Goal: Information Seeking & Learning: Learn about a topic

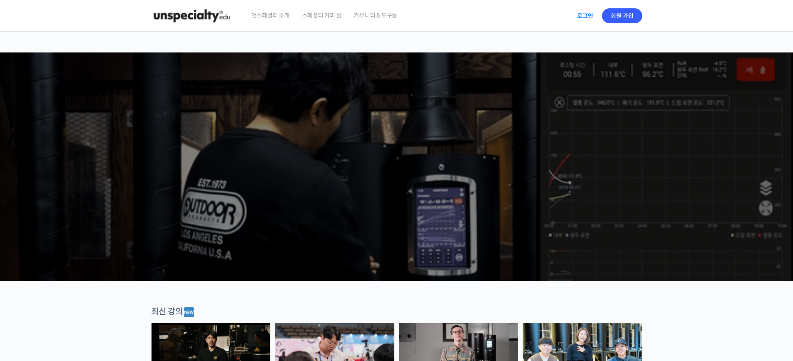
click at [583, 14] on link "로그인" at bounding box center [585, 15] width 26 height 19
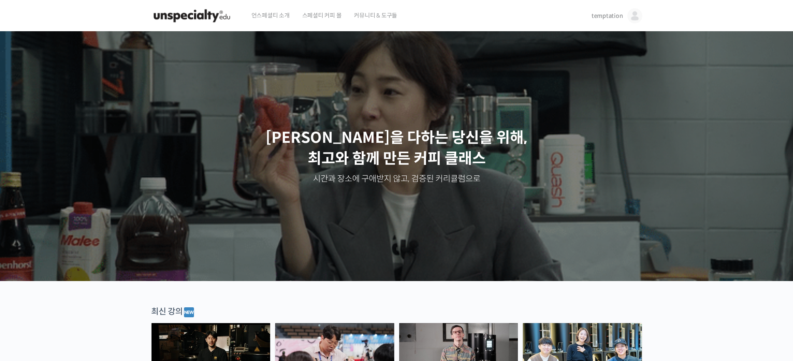
click at [605, 13] on span "temptation" at bounding box center [608, 15] width 32 height 7
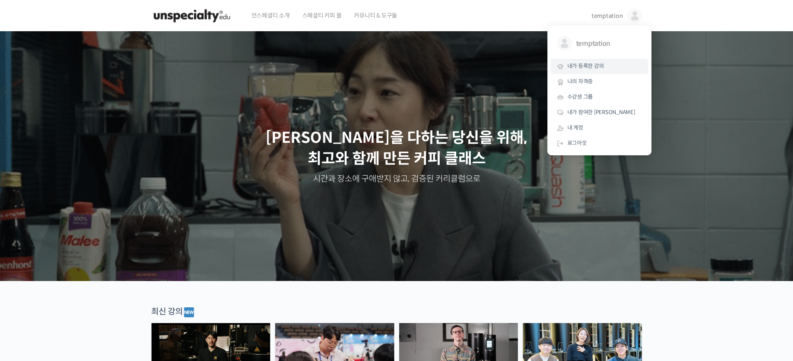
click at [596, 66] on span "내가 등록한 강의" at bounding box center [586, 65] width 37 height 7
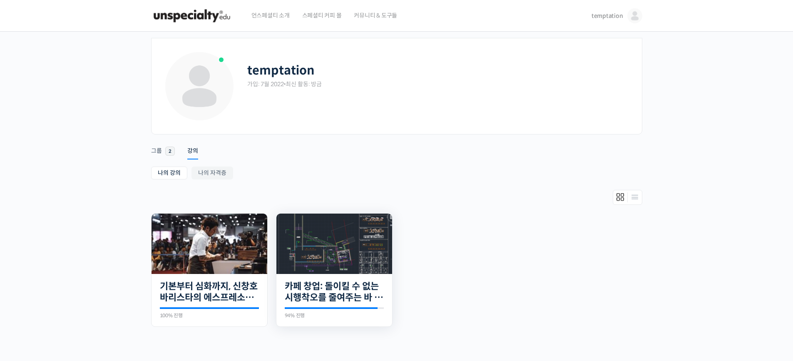
scroll to position [42, 0]
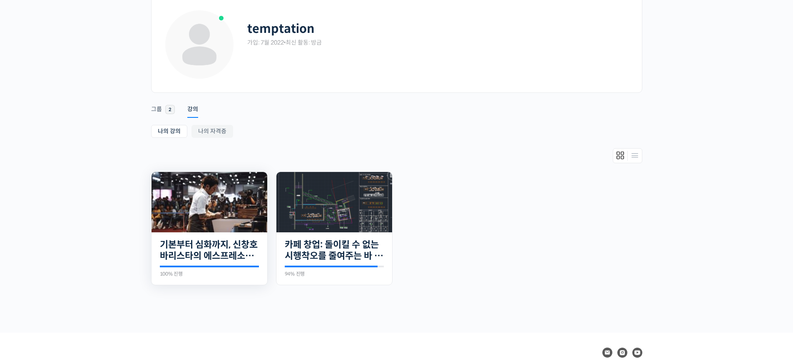
click at [213, 219] on img at bounding box center [210, 202] width 116 height 60
click at [312, 199] on img at bounding box center [334, 202] width 116 height 60
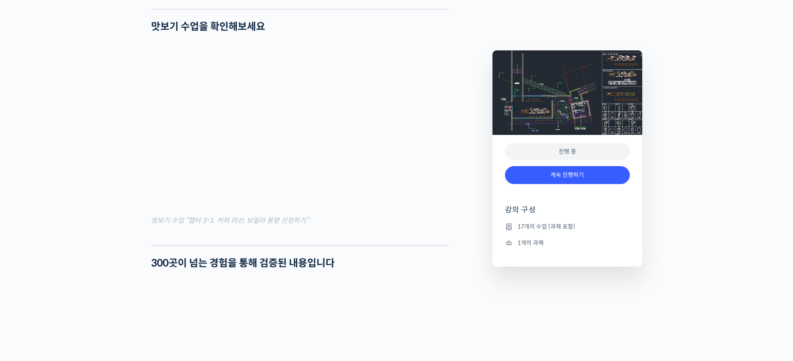
scroll to position [750, 0]
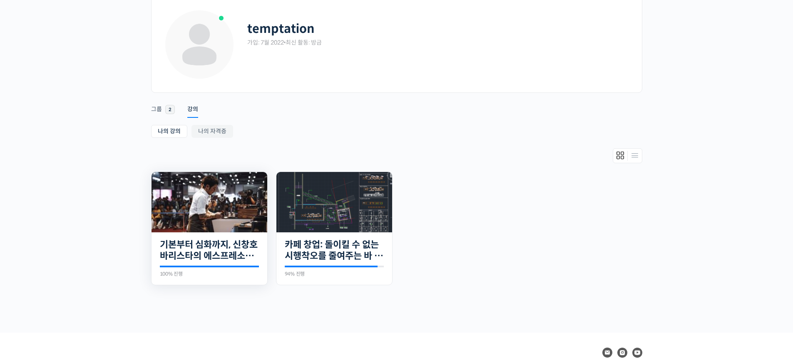
click at [197, 202] on img at bounding box center [210, 202] width 116 height 60
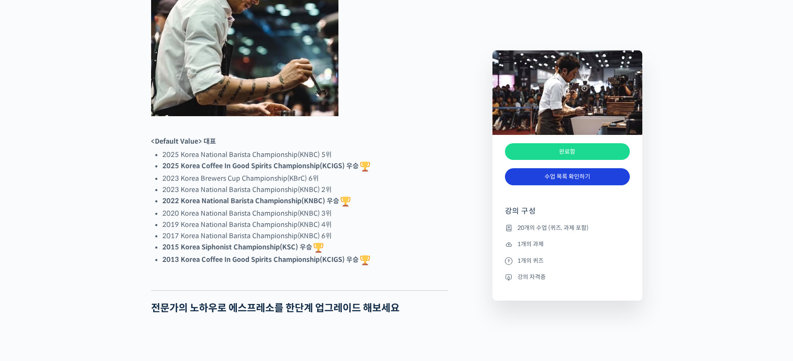
click at [552, 183] on link "수업 목록 확인하기" at bounding box center [567, 176] width 125 height 17
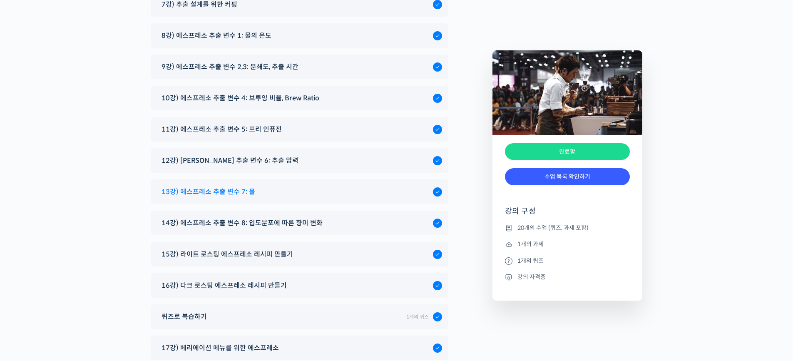
scroll to position [4620, 0]
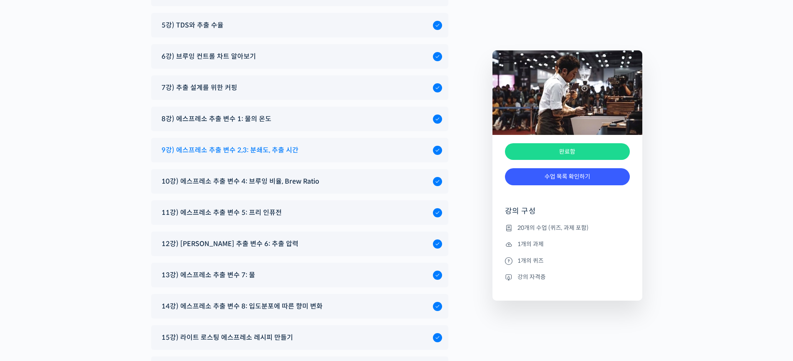
click at [278, 144] on span "9강) 에스프레소 추출 변수 2,3: 분쇄도, 추출 시간" at bounding box center [230, 149] width 137 height 11
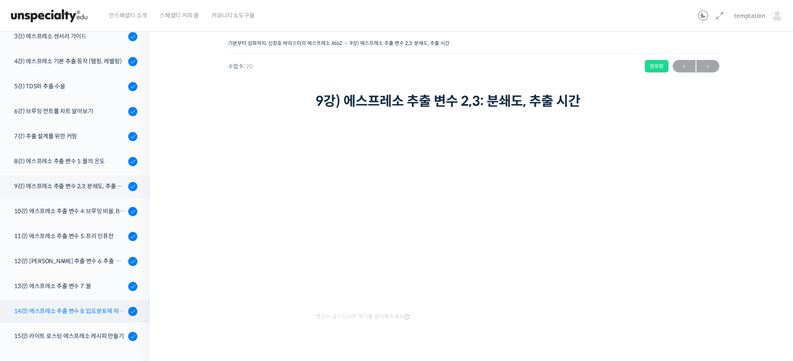
scroll to position [121, 0]
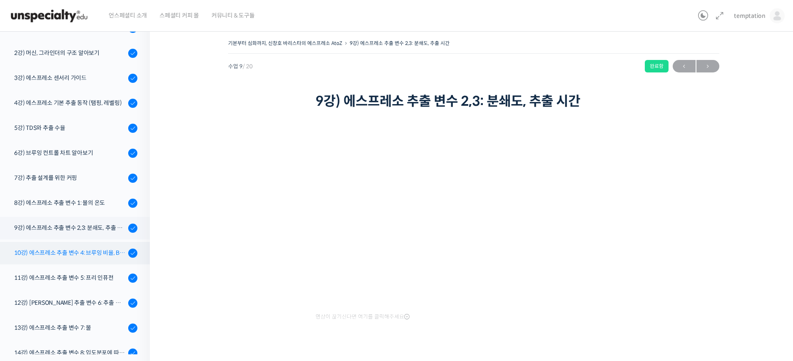
click at [105, 255] on div "10강) 에스프레소 추출 변수 4: 브루잉 비율, Brew Ratio" at bounding box center [70, 252] width 112 height 9
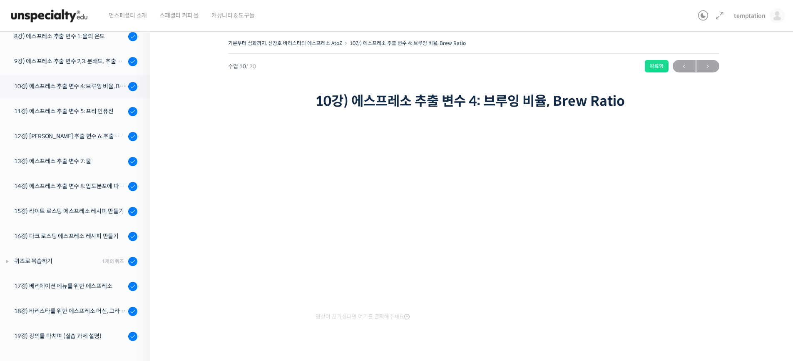
scroll to position [199, 0]
